Goal: Task Accomplishment & Management: Use online tool/utility

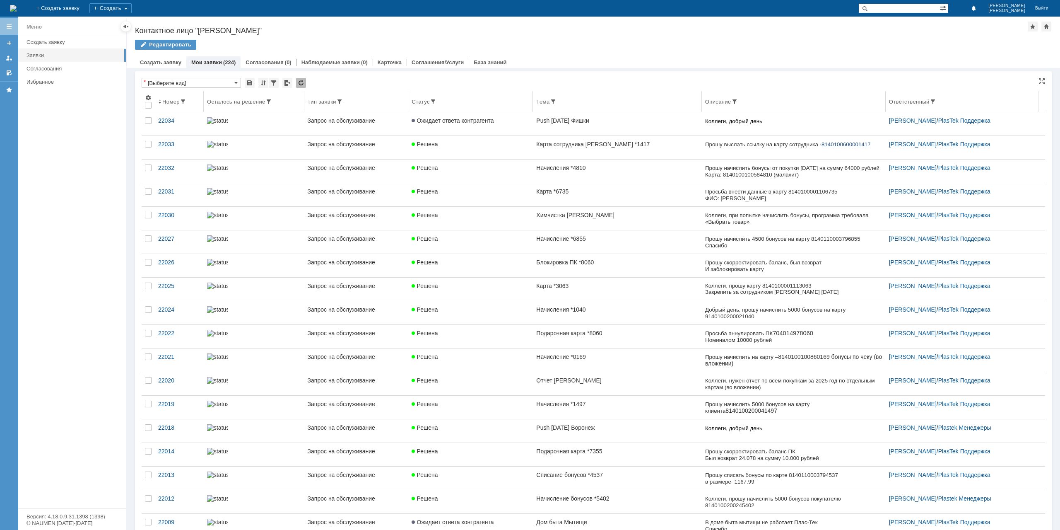
click at [474, 111] on th "Статус" at bounding box center [470, 101] width 125 height 21
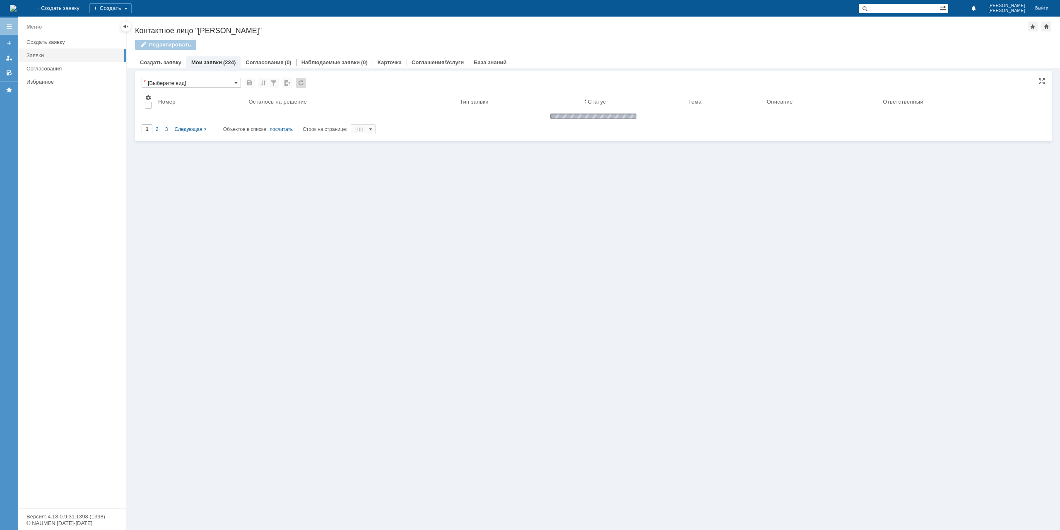
click at [463, 123] on div "* [Выберите вид] Результаты поиска: 1 2 3 Следующая > Объектов в списке: посчит…" at bounding box center [594, 106] width 904 height 56
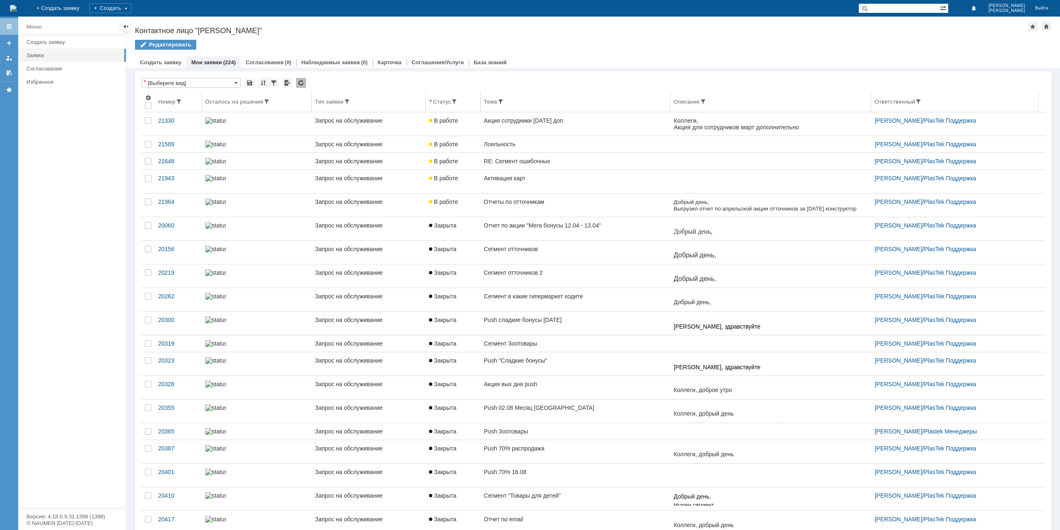
click at [169, 105] on th "Номер" at bounding box center [178, 101] width 47 height 21
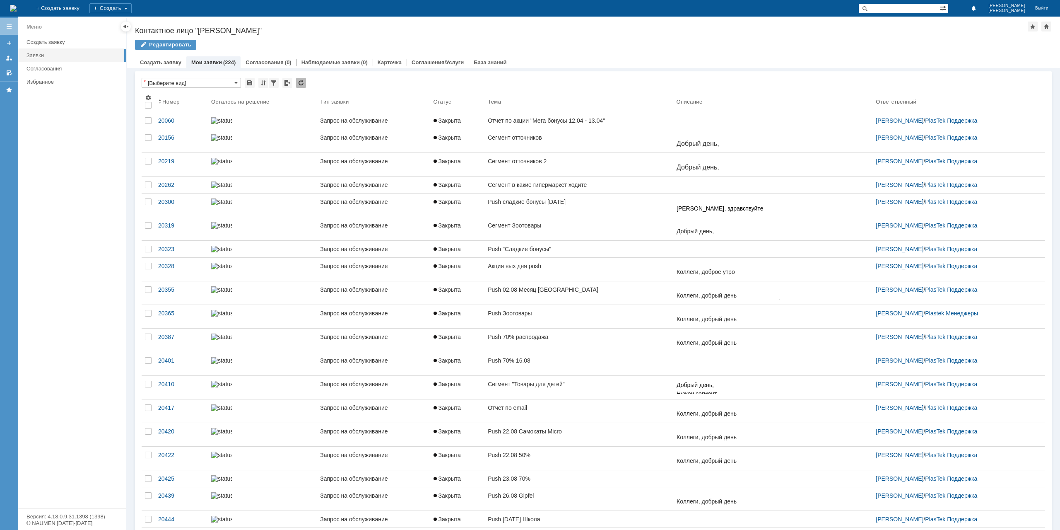
drag, startPoint x: 165, startPoint y: 98, endPoint x: 174, endPoint y: 113, distance: 17.6
click at [165, 98] on th "Номер" at bounding box center [181, 101] width 53 height 21
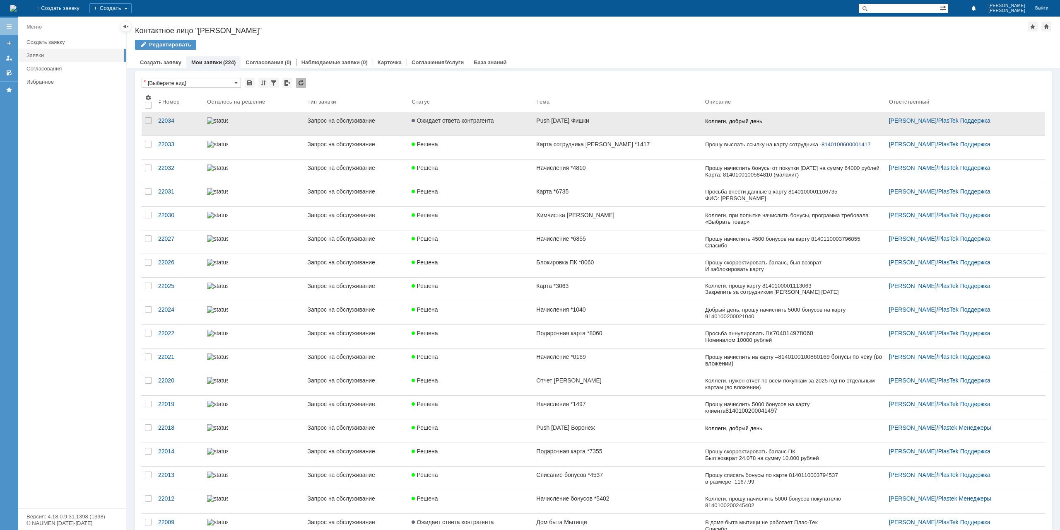
click at [624, 127] on link "Push [DATE] Фишки" at bounding box center [617, 123] width 169 height 23
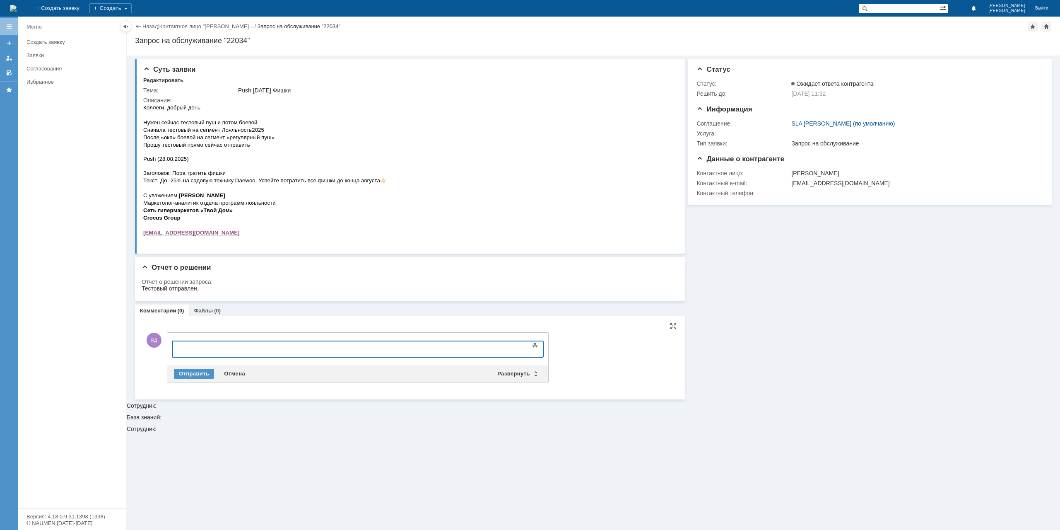
click at [241, 347] on div at bounding box center [240, 348] width 118 height 7
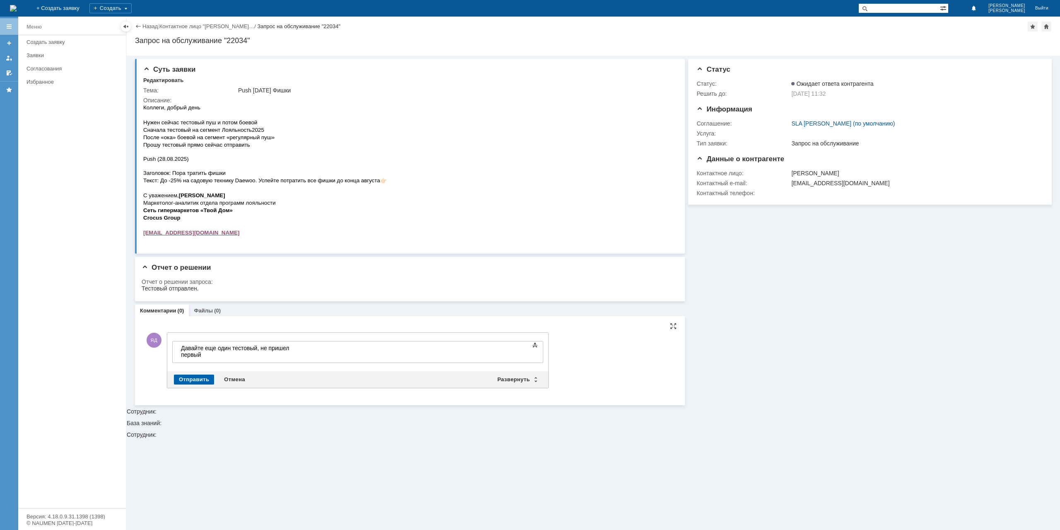
click at [178, 374] on div "Отправить" at bounding box center [194, 379] width 40 height 10
click at [145, 25] on link "Назад" at bounding box center [149, 26] width 15 height 6
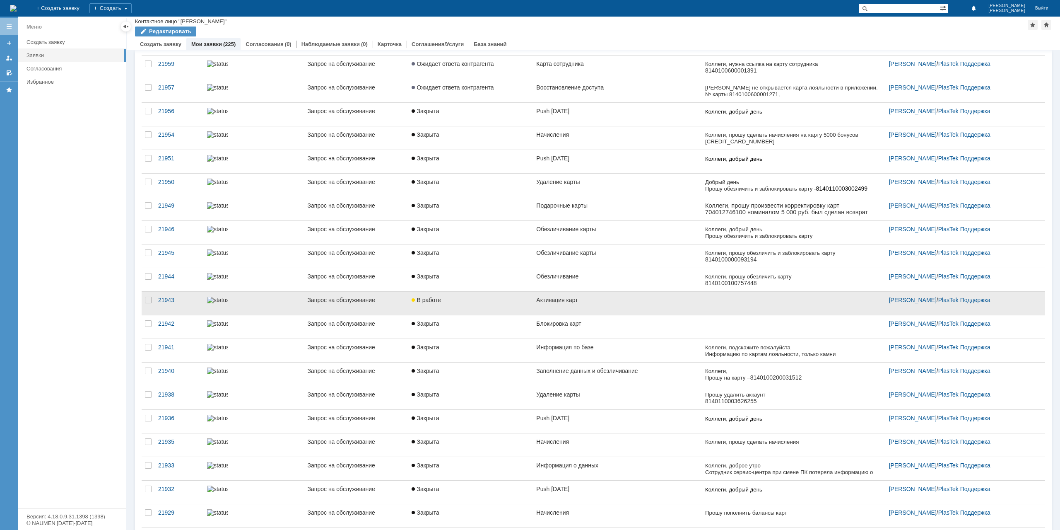
click at [587, 299] on link "Активация карт" at bounding box center [617, 303] width 169 height 23
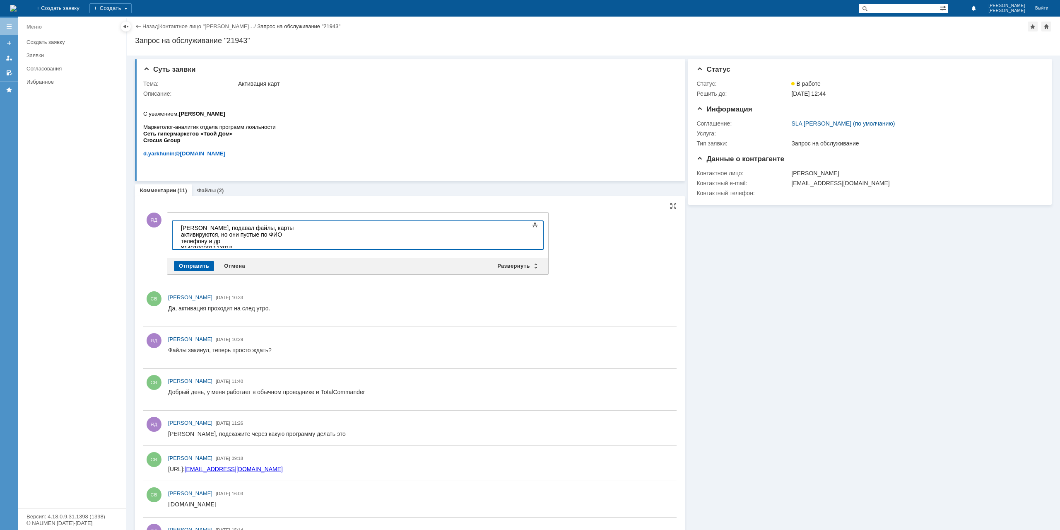
click at [193, 266] on div "Отправить" at bounding box center [194, 266] width 40 height 10
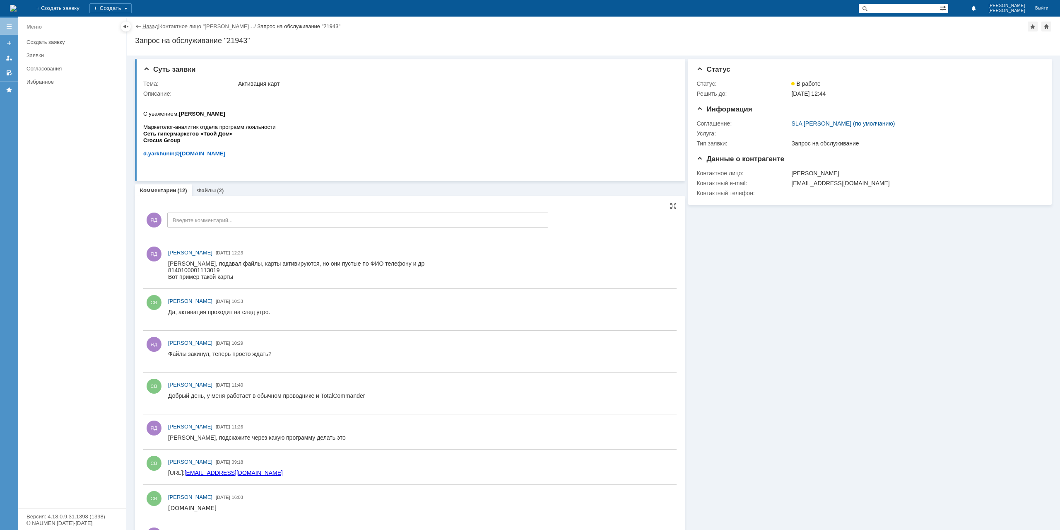
click at [145, 24] on link "Назад" at bounding box center [149, 26] width 15 height 6
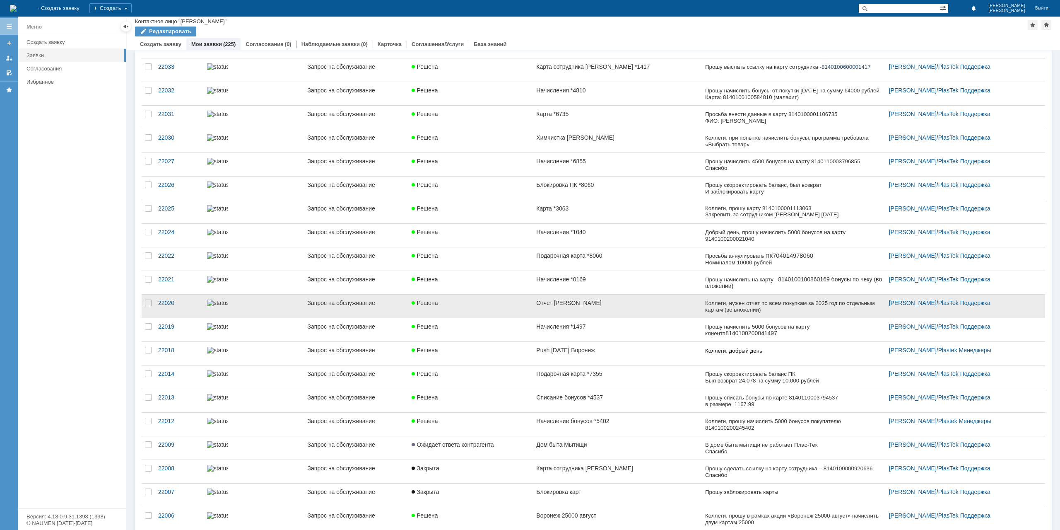
click at [610, 307] on link "Отчет [PERSON_NAME]" at bounding box center [617, 305] width 169 height 23
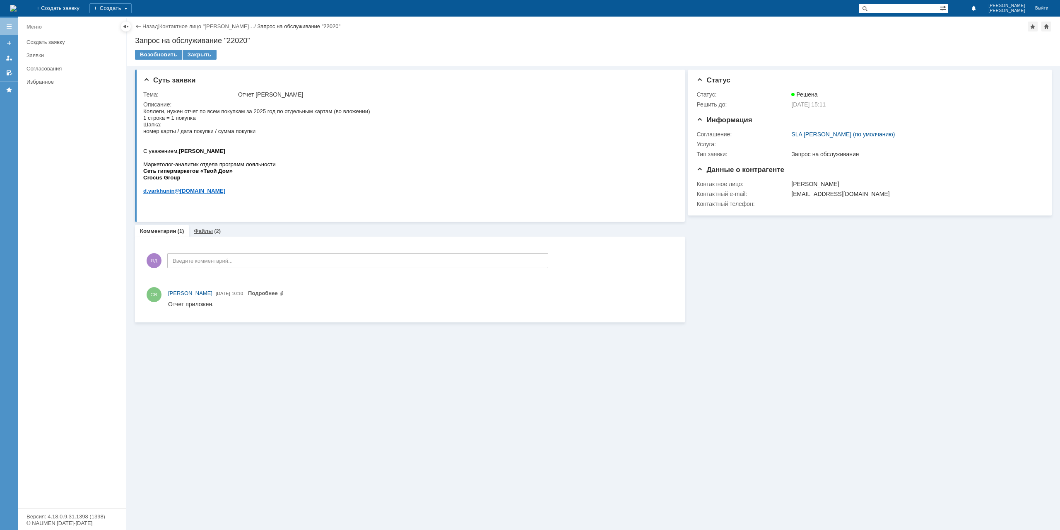
click at [200, 224] on div "Суть заявки Тема: Отчет [PERSON_NAME] Описание: Комментарии (1) Файлы (2) Комме…" at bounding box center [410, 194] width 550 height 256
click at [200, 230] on link "Файлы" at bounding box center [203, 231] width 19 height 6
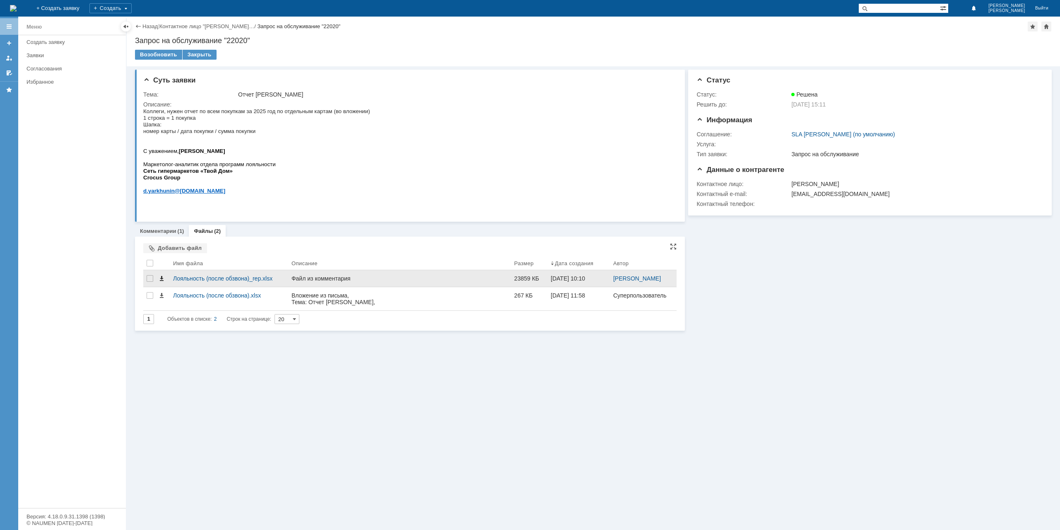
click at [160, 280] on span at bounding box center [161, 278] width 7 height 7
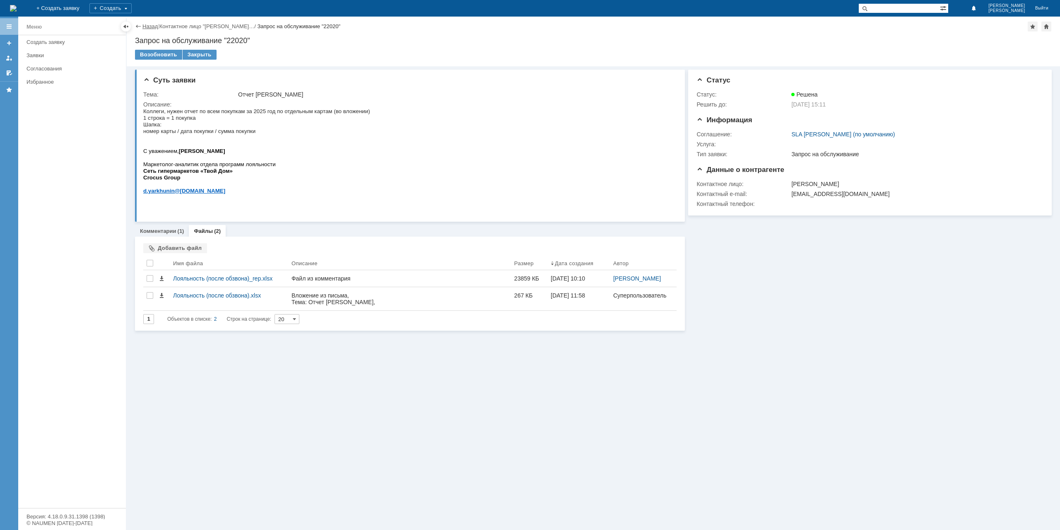
click at [144, 27] on link "Назад" at bounding box center [149, 26] width 15 height 6
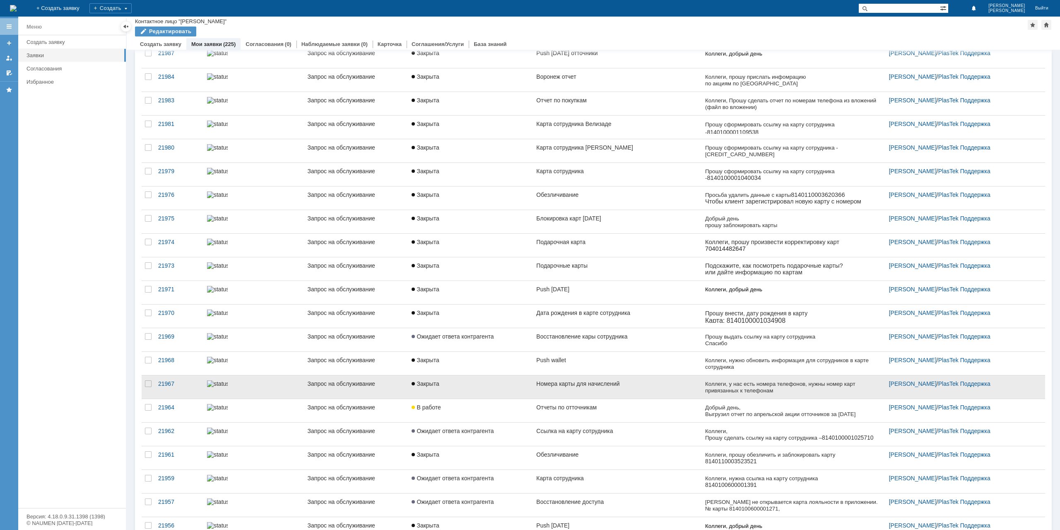
click at [488, 375] on link "Закрыта" at bounding box center [470, 386] width 125 height 23
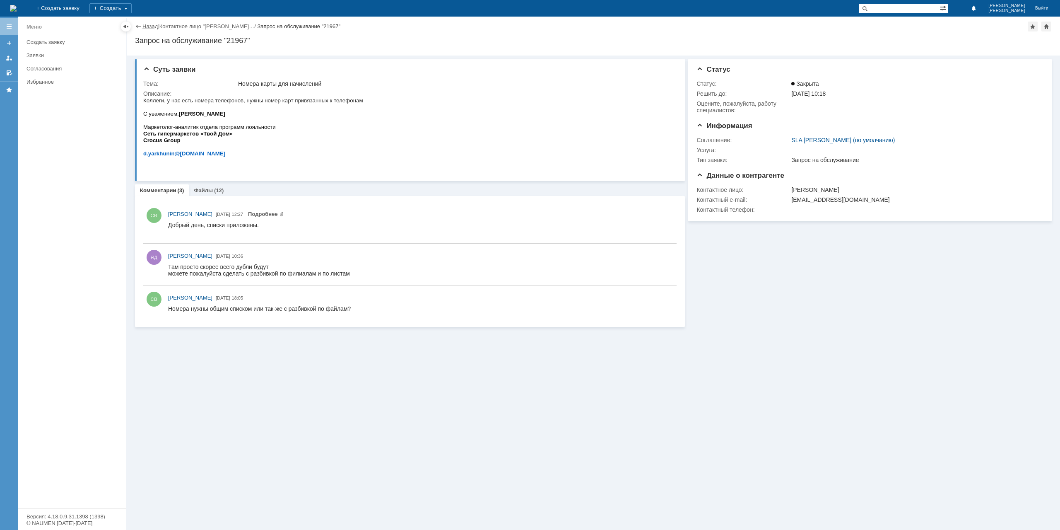
click at [145, 26] on link "Назад" at bounding box center [149, 26] width 15 height 6
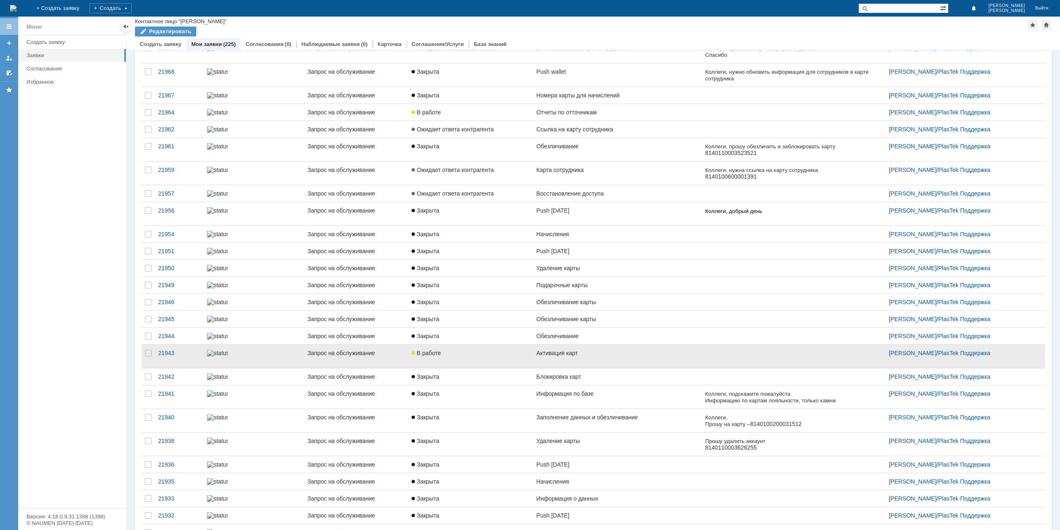
click at [508, 356] on div "В работе" at bounding box center [471, 353] width 118 height 7
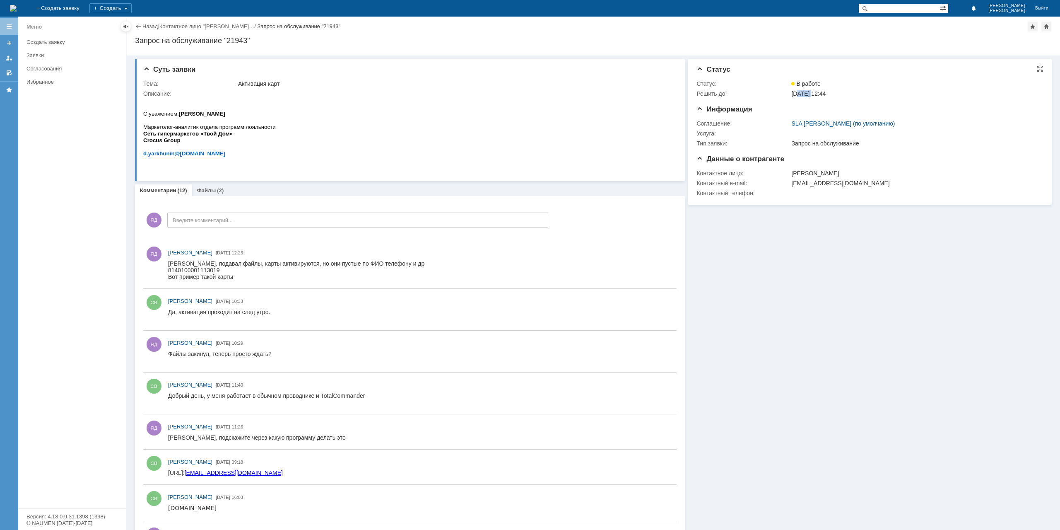
drag, startPoint x: 806, startPoint y: 95, endPoint x: 798, endPoint y: 89, distance: 9.8
click at [796, 89] on td "[DATE] 12:44" at bounding box center [915, 94] width 250 height 10
click at [802, 87] on td "В работе" at bounding box center [915, 84] width 250 height 10
click at [153, 27] on link "Назад" at bounding box center [149, 26] width 15 height 6
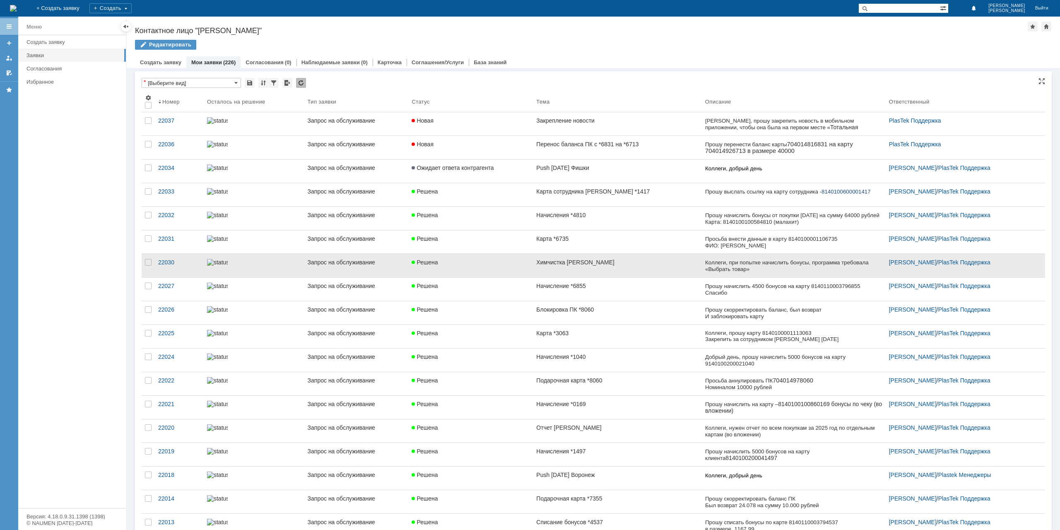
click at [519, 265] on link "Решена" at bounding box center [470, 265] width 125 height 23
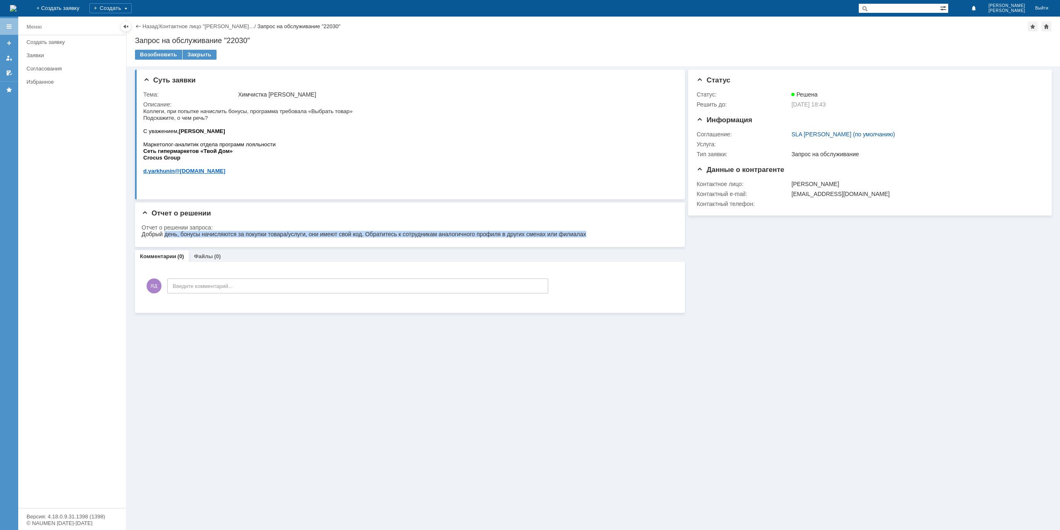
drag, startPoint x: 190, startPoint y: 233, endPoint x: 586, endPoint y: 235, distance: 396.8
click at [586, 235] on div "Добрый день, бонусы начисляются за покупки товара/услуги, они имеют свой код. О…" at bounding box center [364, 234] width 445 height 7
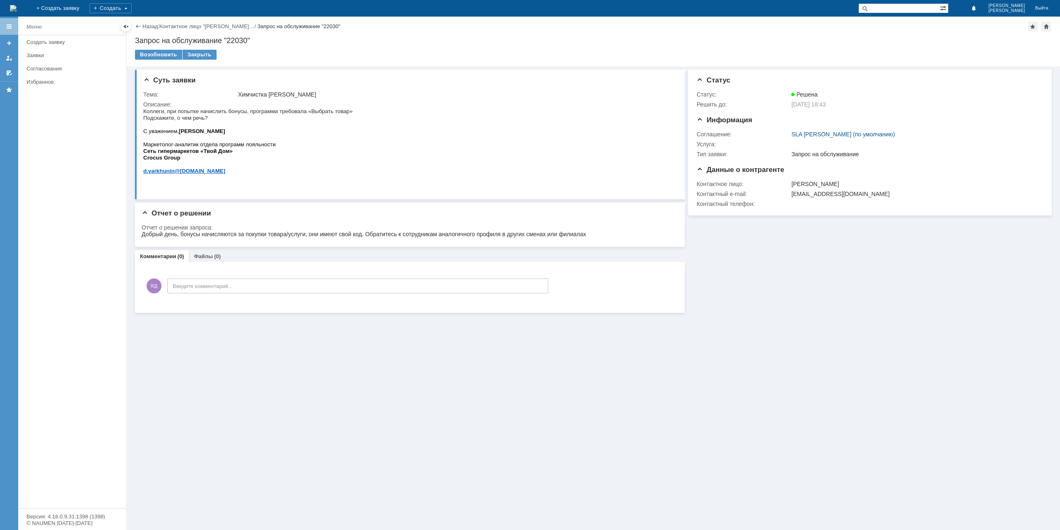
click at [602, 234] on html "Добрый день, бонусы начисляются за покупки товара/услуги, они имеют свой код. О…" at bounding box center [407, 234] width 531 height 7
drag, startPoint x: 181, startPoint y: 234, endPoint x: 359, endPoint y: 237, distance: 178.1
click at [359, 237] on div "Добрый день, бонусы начисляются за покупки товара/услуги, они имеют свой код. О…" at bounding box center [364, 234] width 445 height 7
click at [145, 26] on link "Назад" at bounding box center [149, 26] width 15 height 6
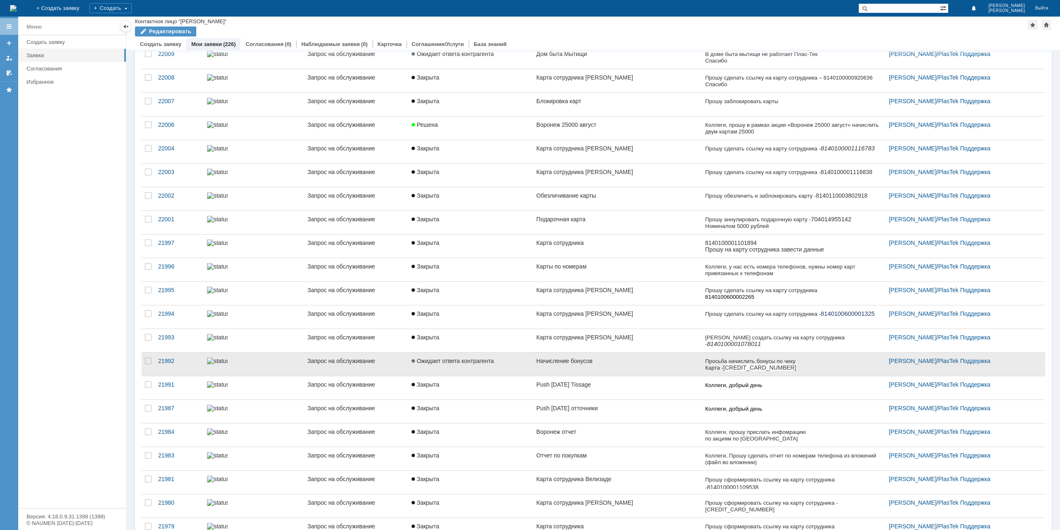
click at [628, 357] on div "Начисление бонусов" at bounding box center [617, 360] width 162 height 7
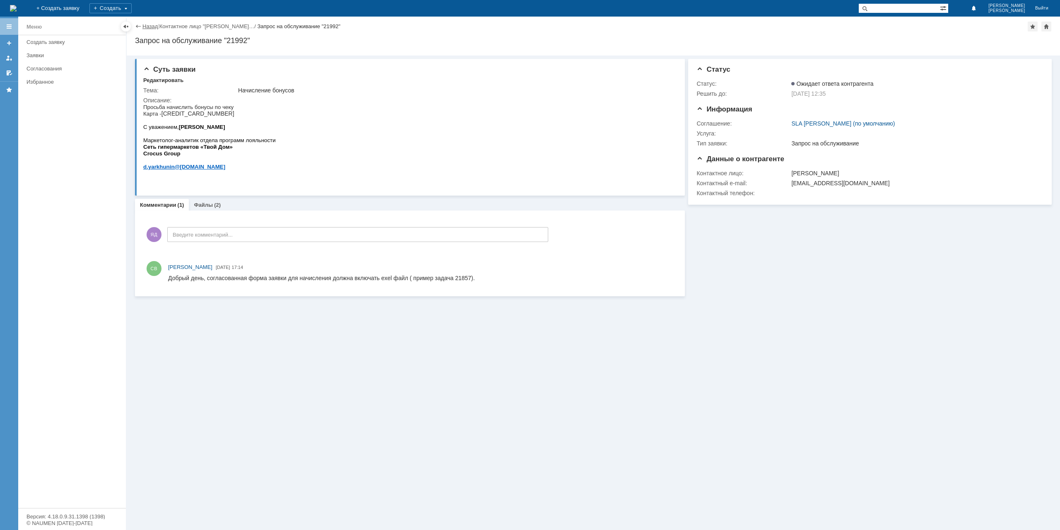
click at [150, 24] on link "Назад" at bounding box center [149, 26] width 15 height 6
